Goal: Use online tool/utility: Utilize a website feature to perform a specific function

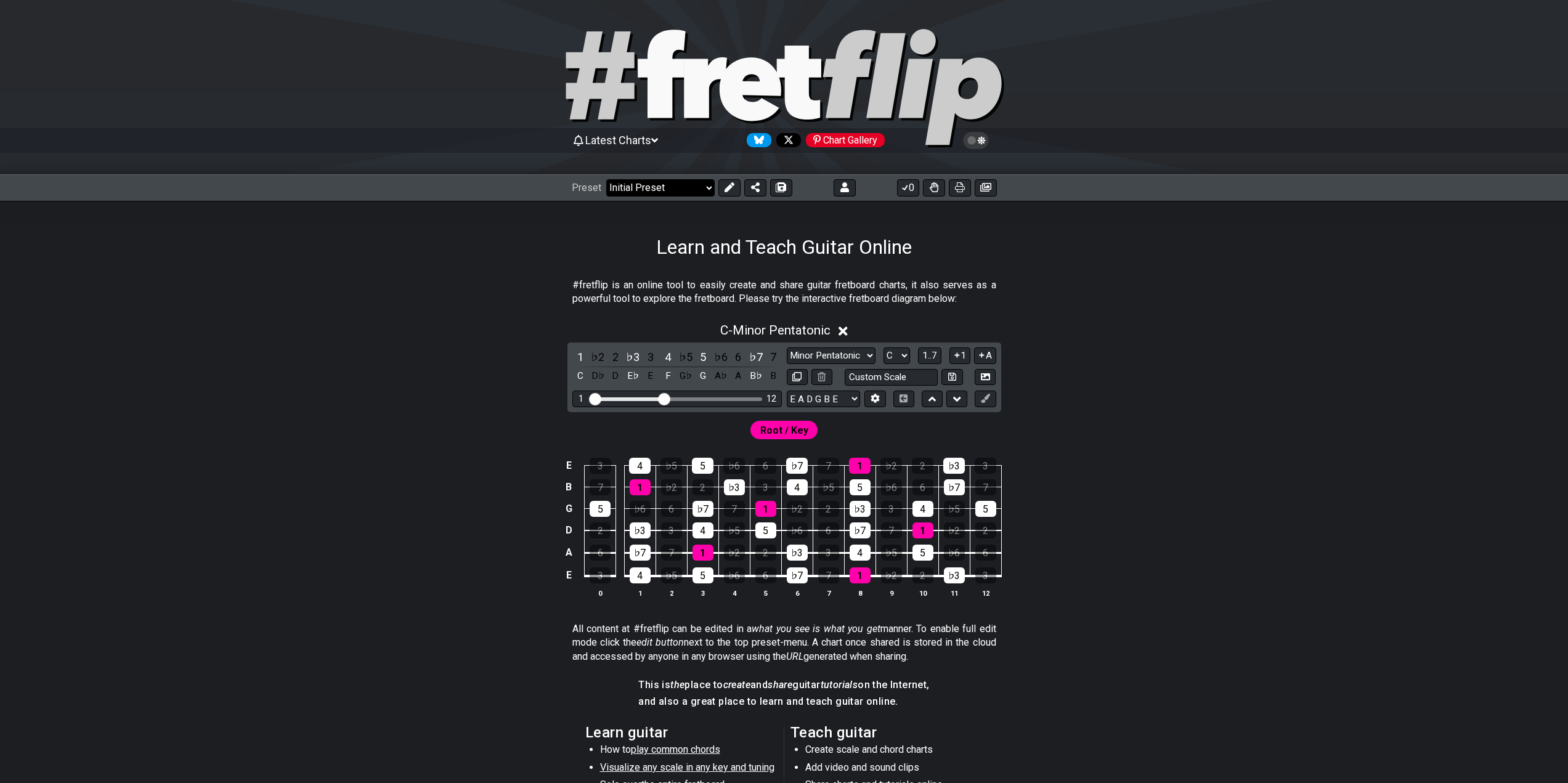
click at [674, 193] on select "Welcome to #fretflip! Initial Preset Custom Preset Minor Pentatonic Major Penta…" at bounding box center [661, 188] width 109 height 17
click at [607, 179] on select "Welcome to #fretflip! Initial Preset Custom Preset Minor Pentatonic Major Penta…" at bounding box center [661, 188] width 109 height 17
select select "/user-defined"
select select "A"
select select "Testing 1, 3 and 4"
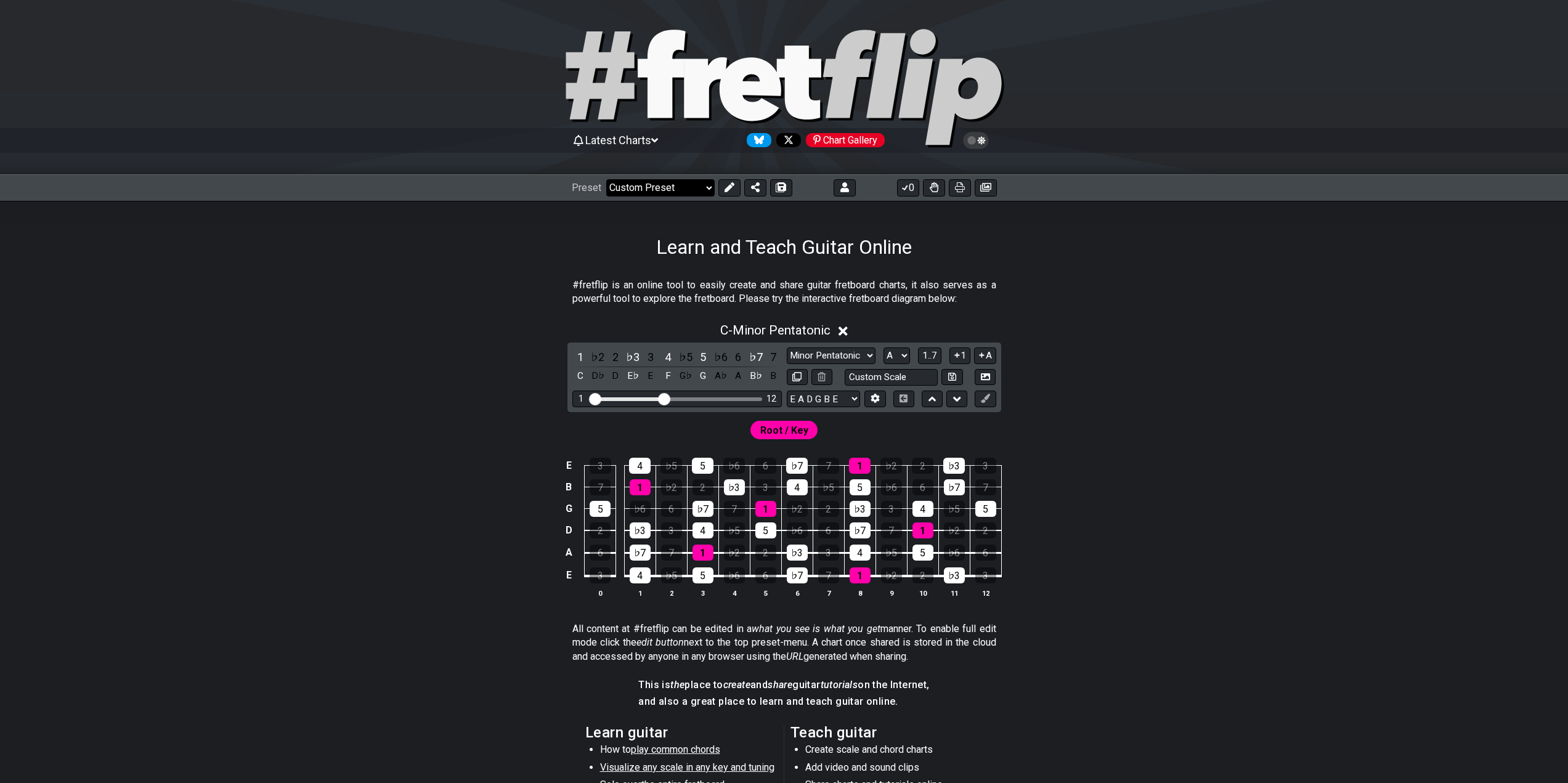
select select "C"
select select "A"
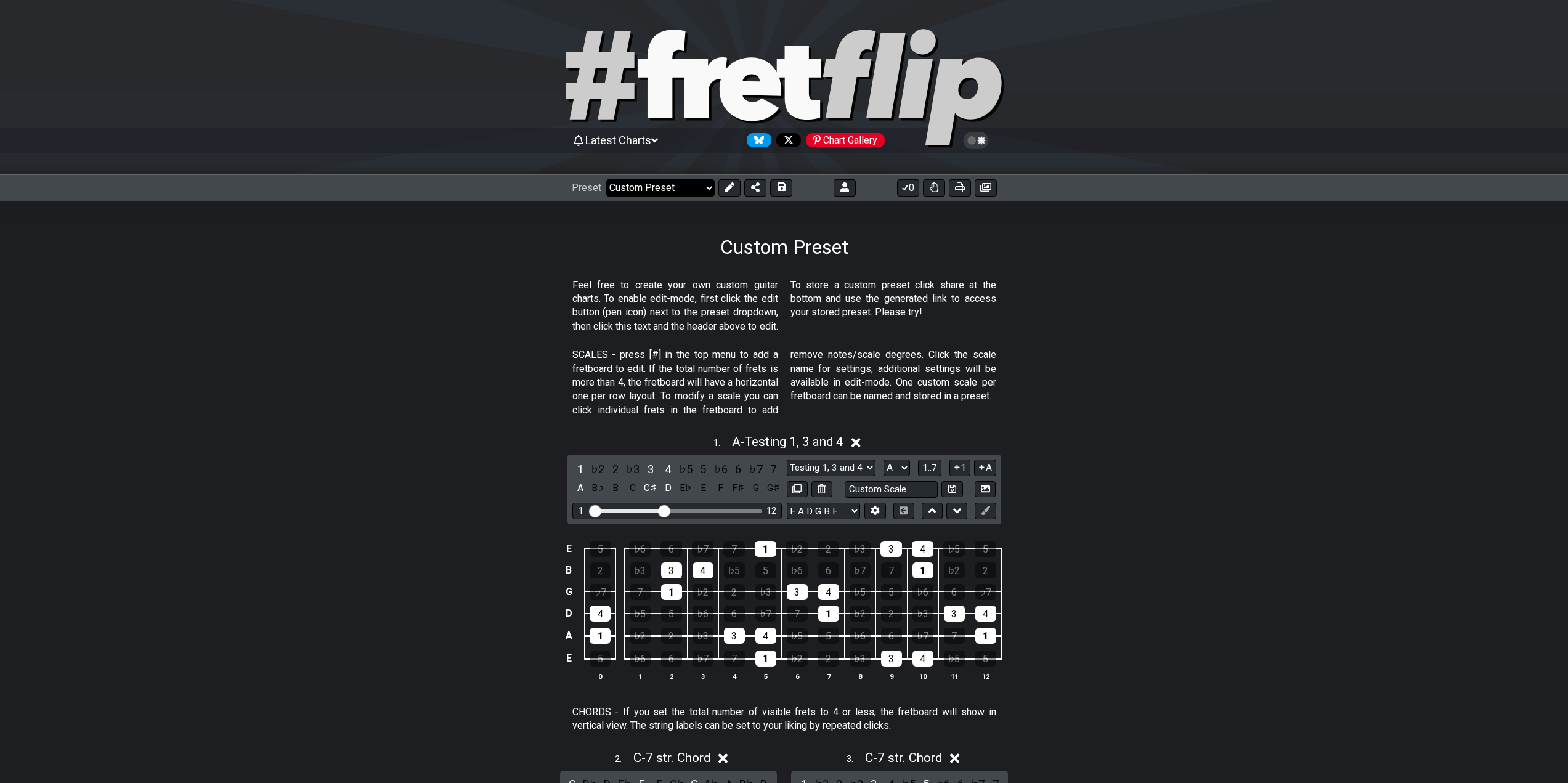
click at [666, 192] on select "Welcome to #fretflip! Initial Preset Custom Preset Learn and Teach Guitar Onlin…" at bounding box center [661, 188] width 109 height 17
click at [607, 179] on select "Welcome to #fretflip! Initial Preset Custom Preset Learn and Teach Guitar Onlin…" at bounding box center [661, 188] width 109 height 17
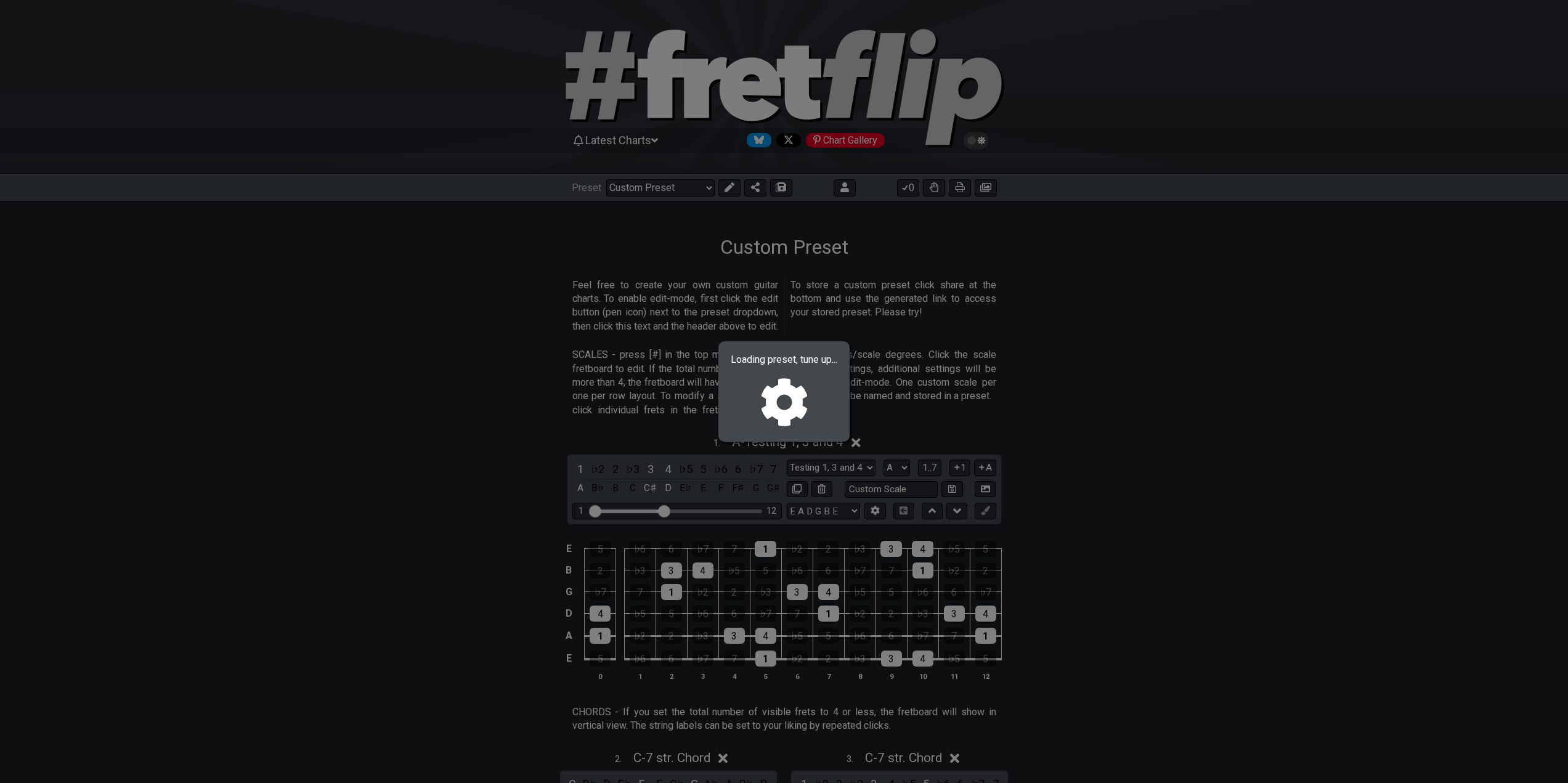
select select "/02MXTBB3"
select select "C"
select select "Minor / Aeolian"
select select "B E A D G B E"
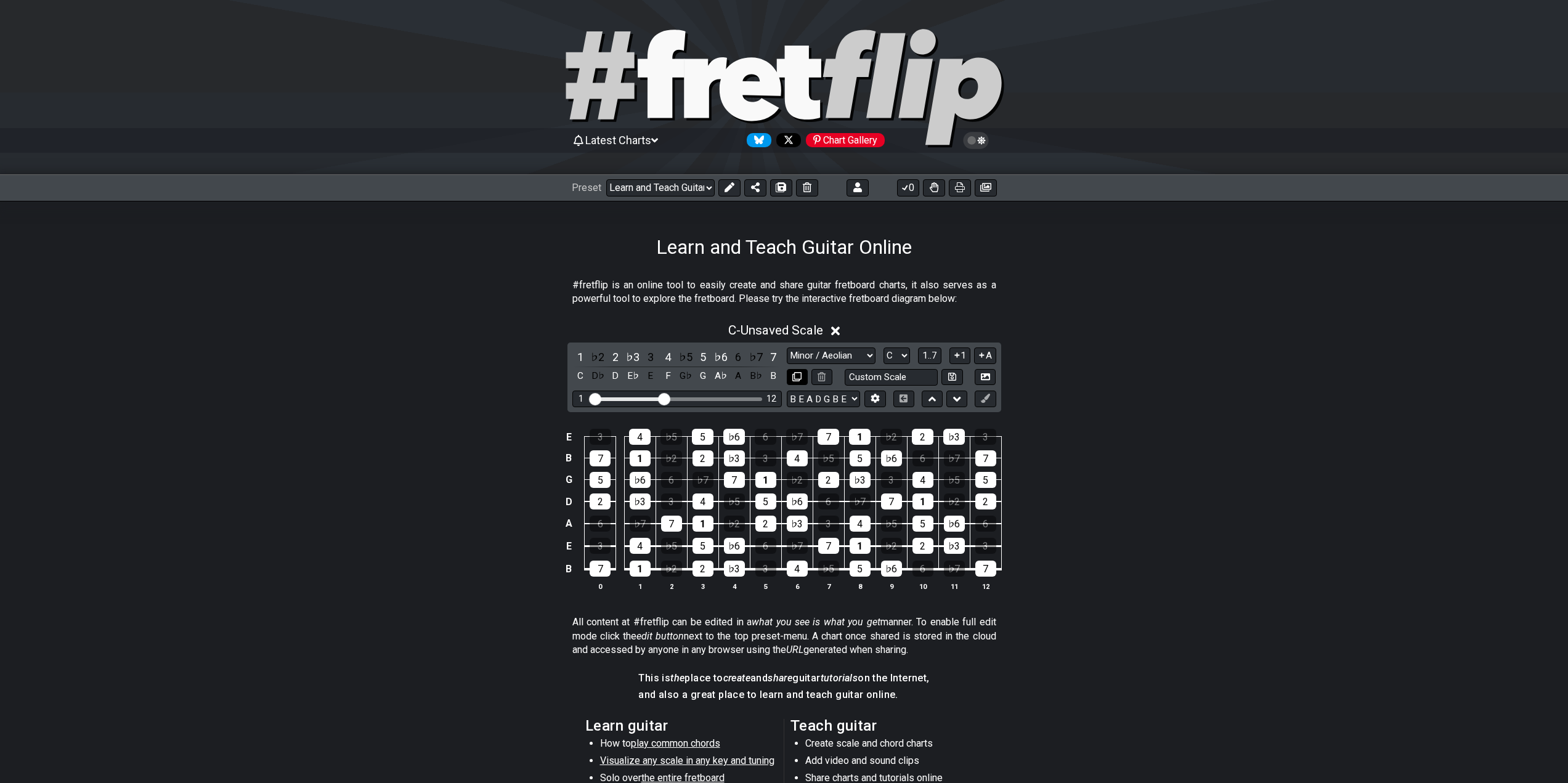
click at [798, 376] on icon at bounding box center [796, 376] width 9 height 9
select select "C"
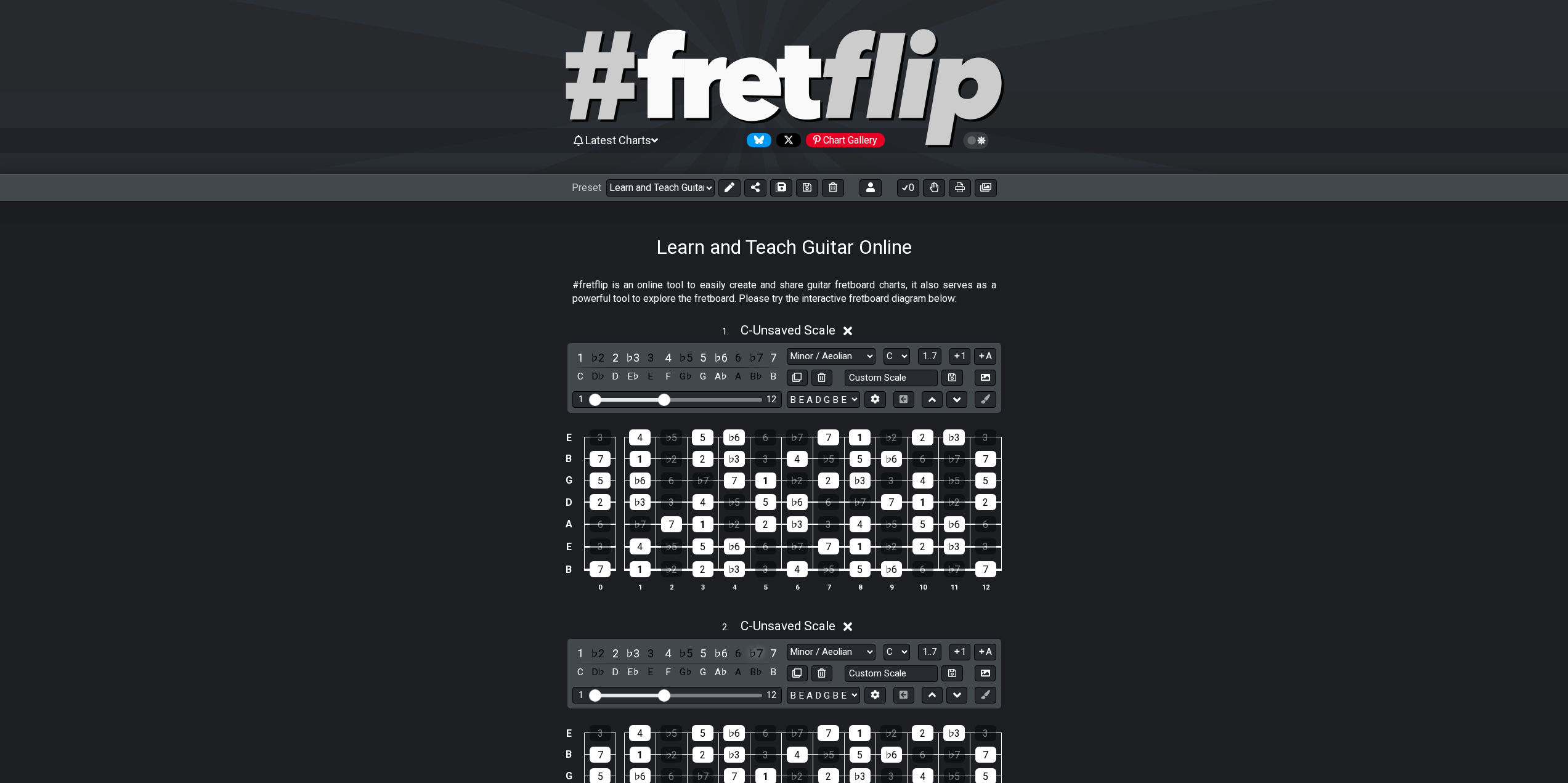
click at [761, 654] on div "♭7" at bounding box center [756, 653] width 16 height 16
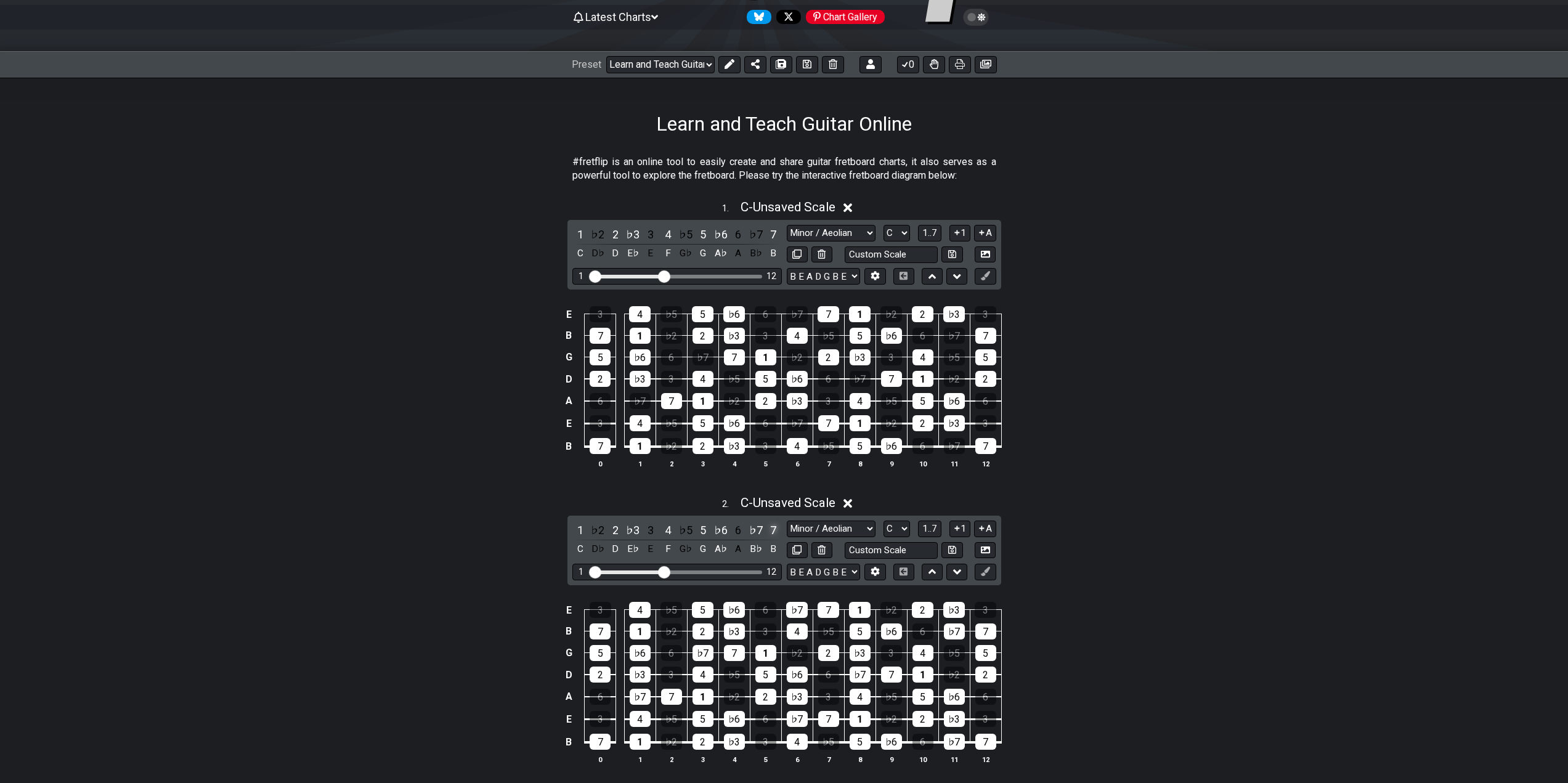
click at [775, 527] on div "7" at bounding box center [773, 530] width 16 height 16
